Goal: Find specific page/section: Find specific page/section

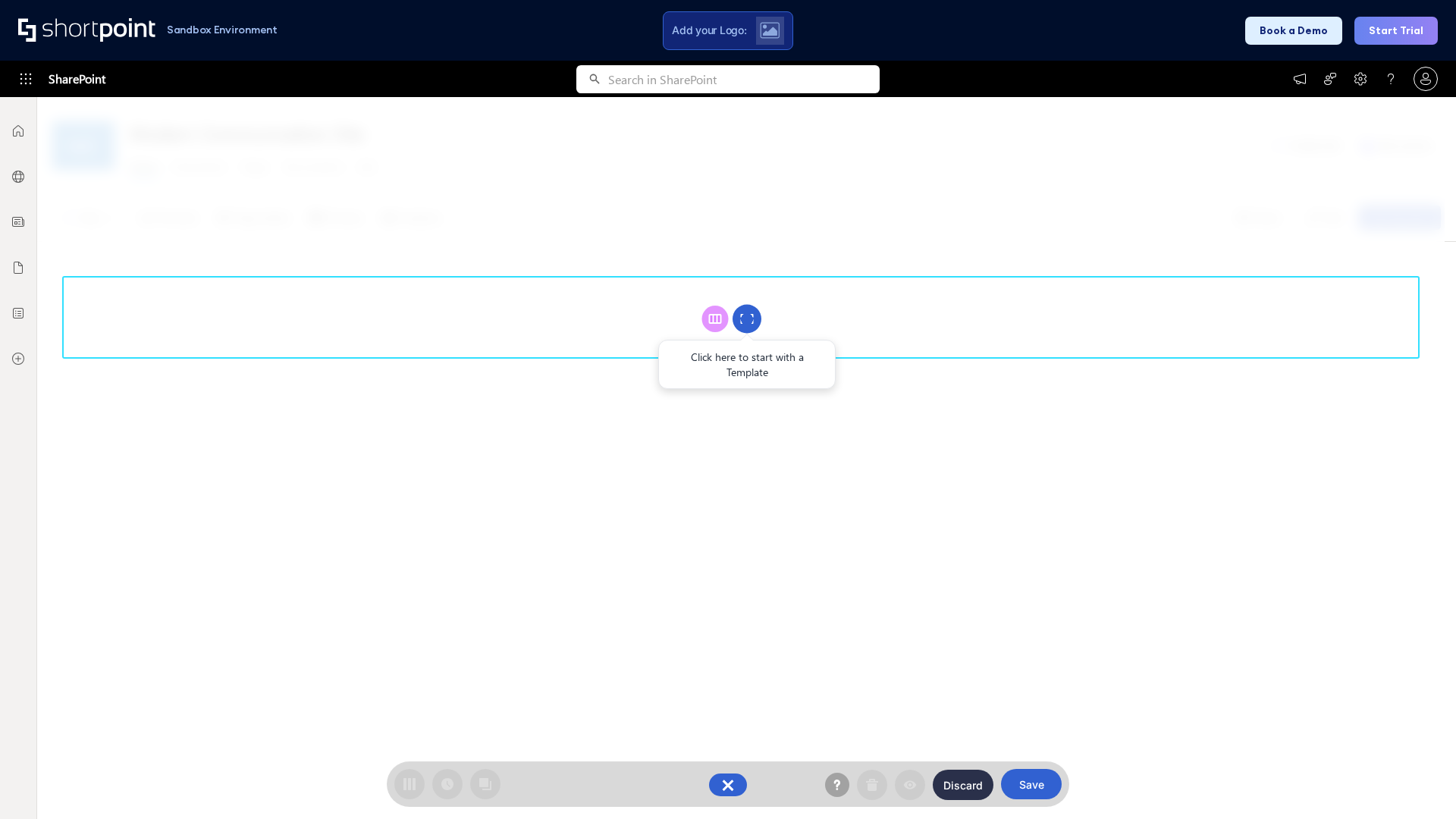
click at [747, 319] on circle at bounding box center [747, 319] width 29 height 29
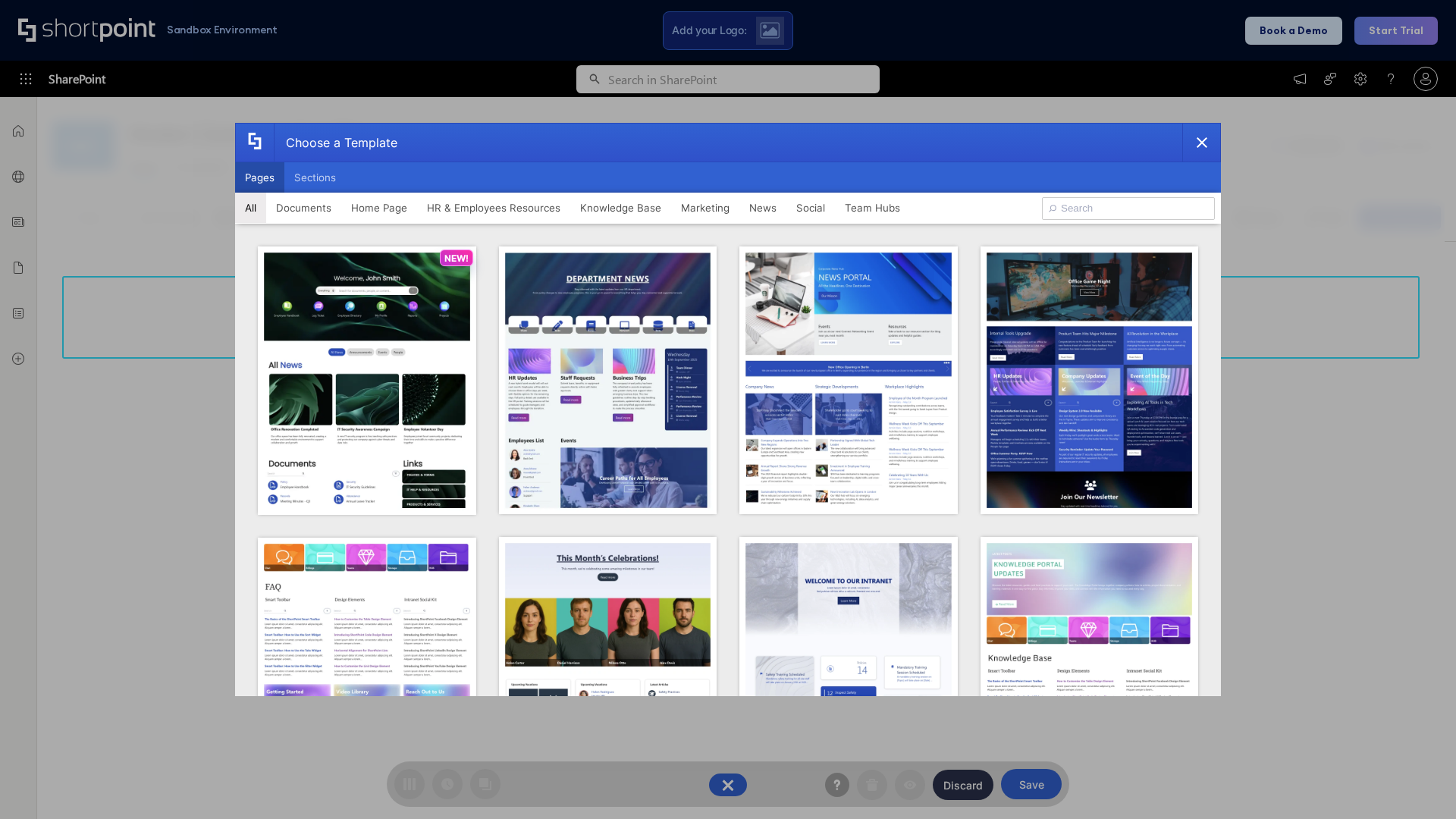
click at [259, 177] on button "Pages" at bounding box center [260, 177] width 49 height 30
type input "Marketing 2"
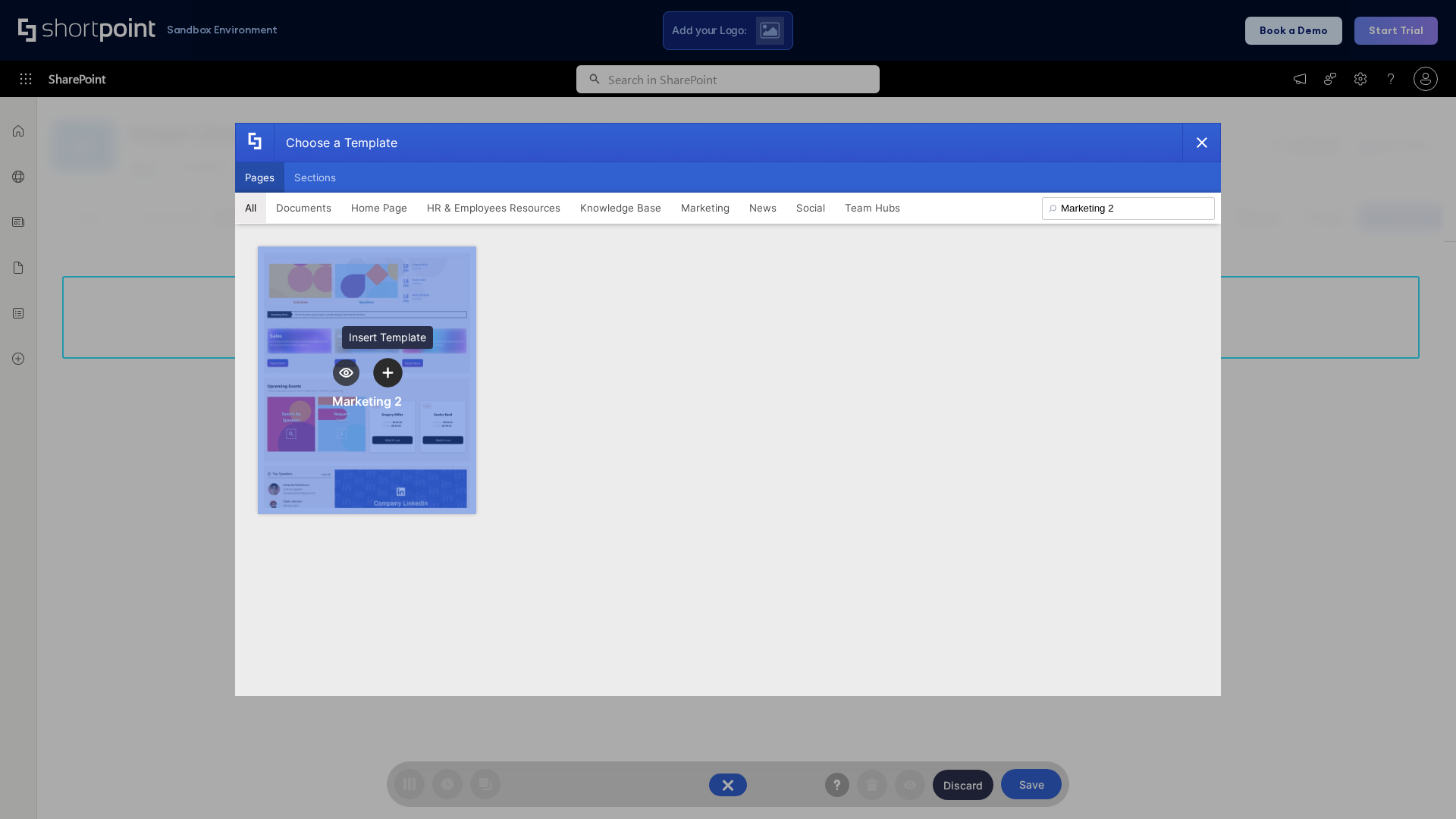
click at [388, 373] on icon "template selector" at bounding box center [388, 373] width 11 height 11
